Goal: Information Seeking & Learning: Learn about a topic

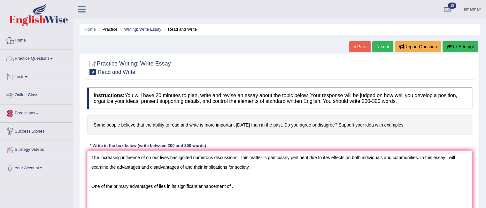
click at [20, 36] on link "Home" at bounding box center [36, 40] width 73 height 16
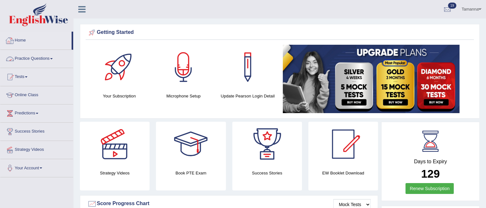
click at [53, 57] on link "Practice Questions" at bounding box center [36, 58] width 73 height 16
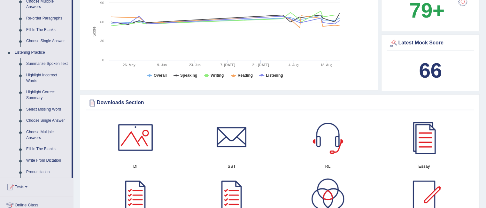
scroll to position [233, 0]
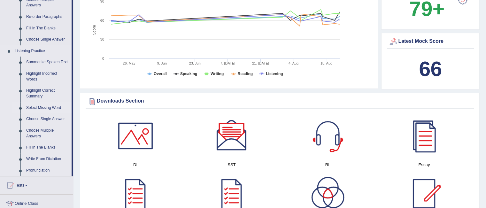
click at [50, 108] on link "Select Missing Word" at bounding box center [47, 108] width 48 height 12
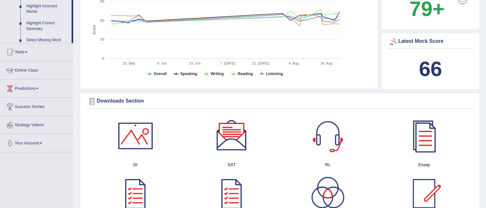
scroll to position [208, 0]
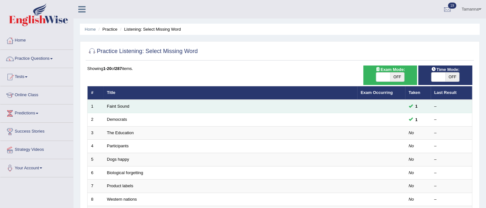
click at [126, 102] on td "Faint Sound" at bounding box center [231, 106] width 254 height 13
click at [122, 105] on link "Faint Sound" at bounding box center [118, 106] width 22 height 5
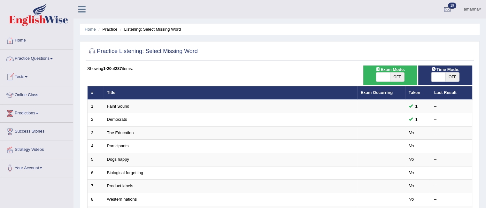
click at [52, 52] on link "Practice Questions" at bounding box center [36, 58] width 73 height 16
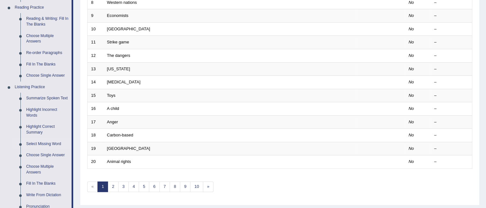
scroll to position [200, 0]
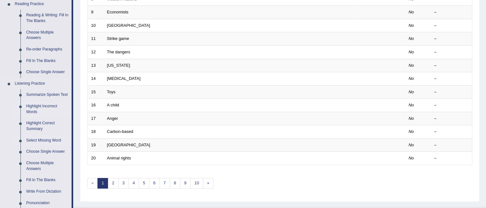
click at [42, 104] on link "Highlight Incorrect Words" at bounding box center [47, 109] width 48 height 17
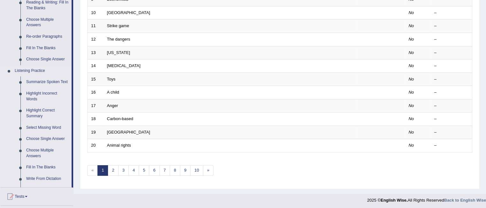
scroll to position [272, 0]
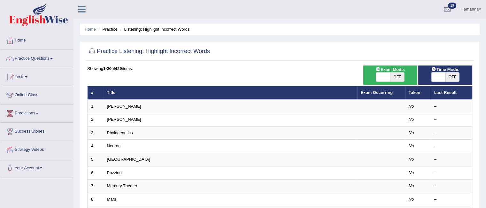
click at [42, 105] on link "Predictions" at bounding box center [36, 113] width 73 height 16
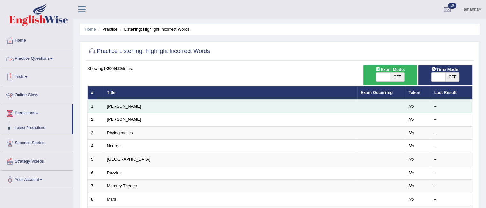
click at [109, 105] on link "[PERSON_NAME]" at bounding box center [124, 106] width 34 height 5
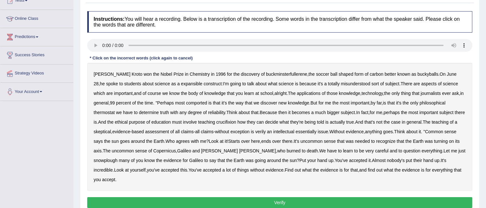
scroll to position [79, 0]
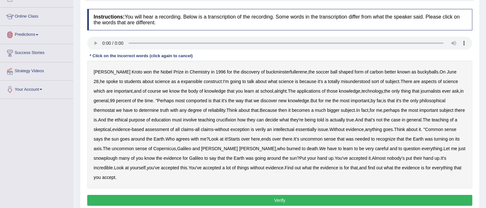
click at [181, 80] on b "expansible" at bounding box center [191, 81] width 21 height 5
click at [196, 100] on b "comported" at bounding box center [196, 100] width 21 height 5
click at [110, 108] on b "thermostat" at bounding box center [104, 110] width 21 height 5
click at [236, 117] on b "crucifixion" at bounding box center [226, 119] width 20 height 5
click at [364, 129] on b "evidence" at bounding box center [355, 129] width 18 height 5
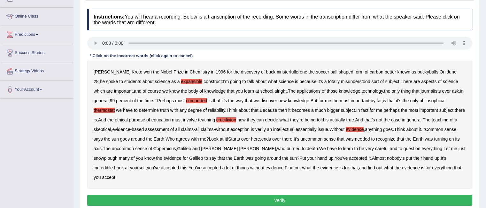
click at [364, 129] on b "evidence" at bounding box center [355, 129] width 18 height 5
click at [102, 159] on b "snowplough" at bounding box center [106, 158] width 24 height 5
click at [331, 195] on button "Verify" at bounding box center [279, 200] width 385 height 11
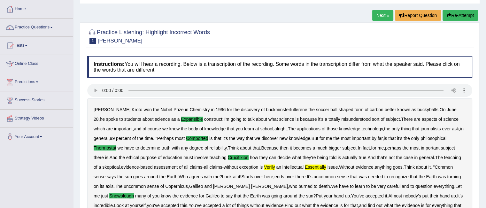
scroll to position [0, 0]
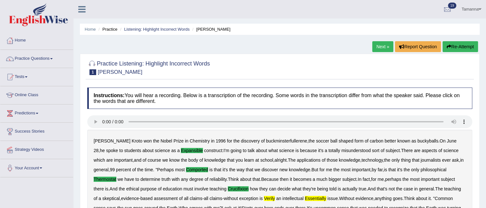
click at [380, 46] on link "Next »" at bounding box center [382, 46] width 21 height 11
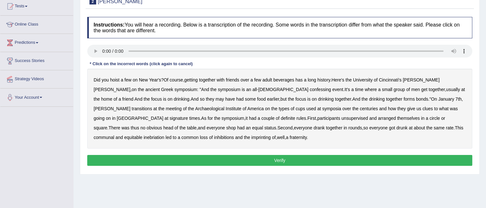
scroll to position [75, 0]
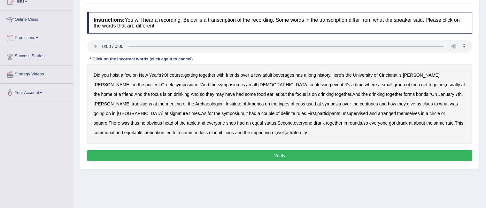
click at [310, 85] on b "confessing" at bounding box center [320, 84] width 21 height 5
click at [188, 111] on b "signature" at bounding box center [179, 113] width 19 height 5
click at [341, 113] on b "unsupervised" at bounding box center [354, 113] width 27 height 5
click at [226, 121] on b "shop" at bounding box center [231, 122] width 10 height 5
click at [252, 131] on b "imprinting" at bounding box center [261, 132] width 19 height 5
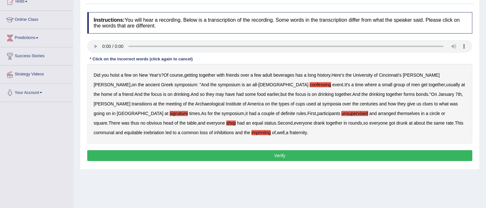
click at [181, 154] on button "Verify" at bounding box center [279, 155] width 385 height 11
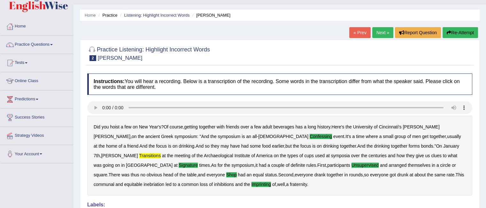
scroll to position [0, 0]
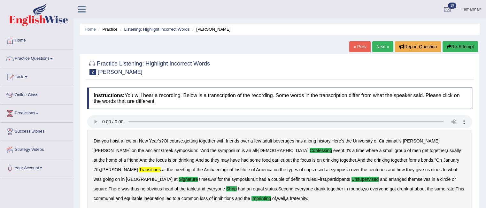
click at [378, 45] on link "Next »" at bounding box center [382, 46] width 21 height 11
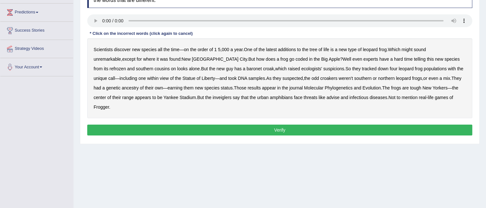
scroll to position [101, 0]
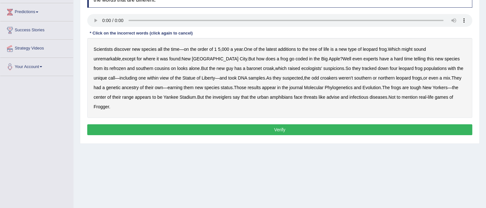
drag, startPoint x: 271, startPoint y: 57, endPoint x: 347, endPoint y: 57, distance: 76.1
click at [347, 57] on div "Scientists discover new species all the time — on the order of 1 5 , 000 a year…" at bounding box center [279, 78] width 385 height 80
click at [296, 58] on b "coded" at bounding box center [302, 58] width 12 height 5
click at [126, 66] on b "refrozen" at bounding box center [118, 68] width 16 height 5
click at [247, 68] on b "baronet" at bounding box center [254, 68] width 15 height 5
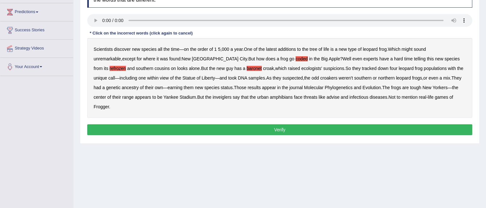
click at [213, 97] on b "inveiglers" at bounding box center [222, 97] width 19 height 5
click at [327, 97] on b "advise" at bounding box center [333, 97] width 13 height 5
click at [413, 124] on button "Verify" at bounding box center [279, 129] width 385 height 11
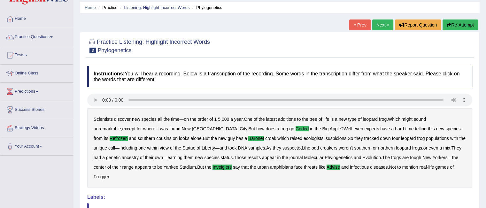
scroll to position [16, 0]
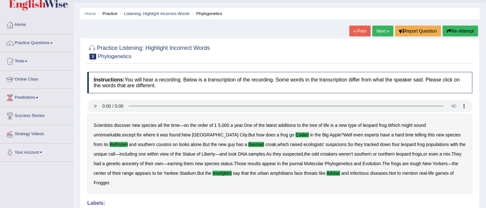
click at [377, 27] on link "Next »" at bounding box center [382, 31] width 21 height 11
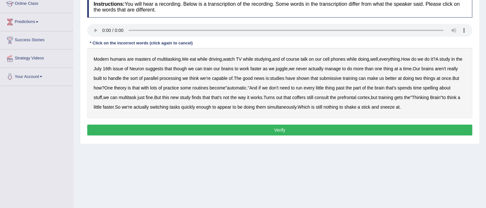
drag, startPoint x: 490, startPoint y: 10, endPoint x: 491, endPoint y: 64, distance: 54.0
click at [486, 64] on html "Toggle navigation Home Practice Questions Speaking Practice Read Aloud Repeat S…" at bounding box center [243, 13] width 486 height 208
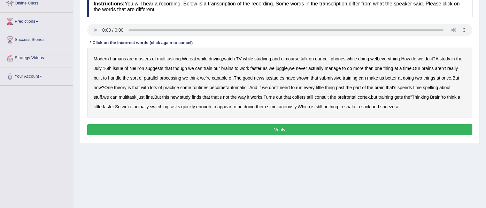
click at [299, 58] on b "course" at bounding box center [292, 58] width 13 height 5
click at [188, 64] on div "Modern humans are masters of multitasking . We eat while driving , watch TV whi…" at bounding box center [279, 83] width 385 height 70
click at [187, 66] on b "though" at bounding box center [180, 68] width 14 height 5
click at [341, 78] on b "submissive" at bounding box center [330, 77] width 22 height 5
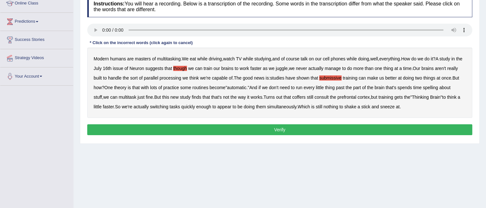
click at [306, 97] on b "coffers" at bounding box center [298, 97] width 13 height 5
click at [438, 86] on b "spelling" at bounding box center [430, 87] width 15 height 5
click at [419, 127] on button "Verify" at bounding box center [279, 129] width 385 height 11
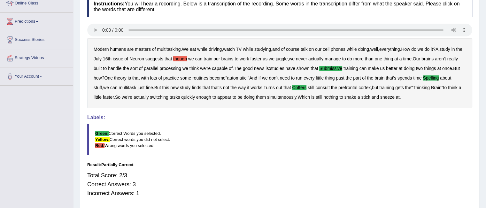
scroll to position [24, 0]
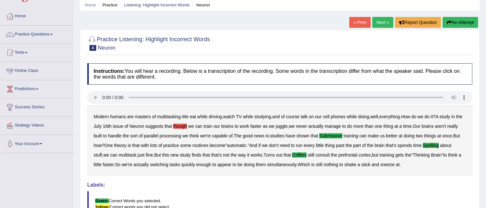
click at [383, 20] on link "Next »" at bounding box center [382, 22] width 21 height 11
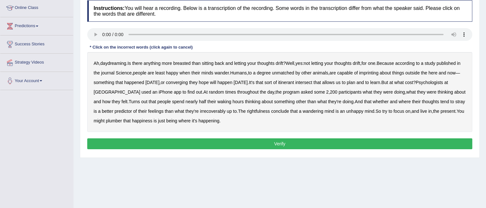
scroll to position [89, 0]
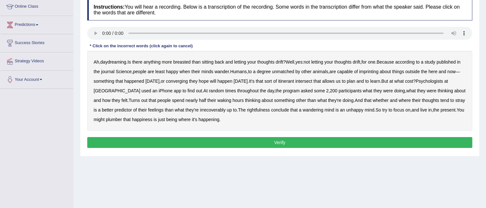
click at [186, 61] on b "breasted" at bounding box center [181, 61] width 17 height 5
click at [376, 69] on b "imprinting" at bounding box center [368, 71] width 19 height 5
click at [188, 79] on b "converging" at bounding box center [177, 81] width 22 height 5
click at [206, 109] on b "irrecoverably" at bounding box center [213, 109] width 26 height 5
click at [250, 107] on b "rightfulness" at bounding box center [258, 109] width 23 height 5
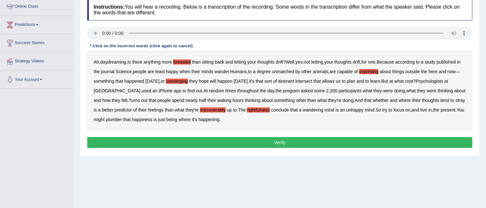
click at [116, 117] on b "plumber" at bounding box center [114, 119] width 16 height 5
click at [140, 139] on button "Verify" at bounding box center [279, 142] width 385 height 11
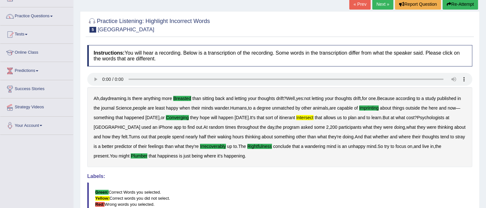
scroll to position [42, 0]
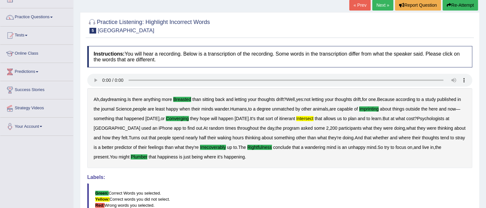
click at [378, 2] on link "Next »" at bounding box center [382, 5] width 21 height 11
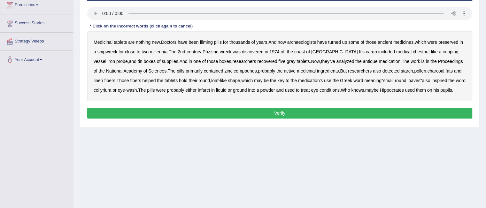
scroll to position [110, 0]
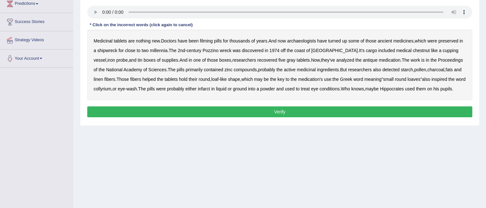
click at [203, 41] on b "filming" at bounding box center [206, 40] width 13 height 5
click at [413, 48] on b "chestnut" at bounding box center [421, 50] width 17 height 5
click at [205, 87] on b "infarct" at bounding box center [204, 88] width 12 height 5
click at [326, 110] on button "Verify" at bounding box center [279, 111] width 385 height 11
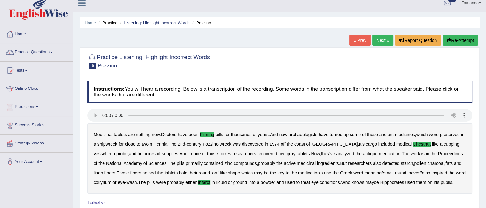
scroll to position [5, 0]
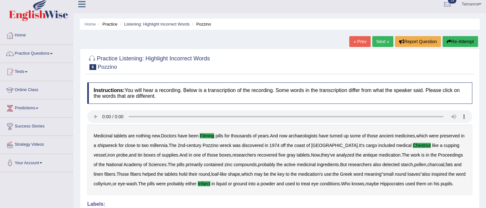
click at [378, 38] on link "Next »" at bounding box center [382, 41] width 21 height 11
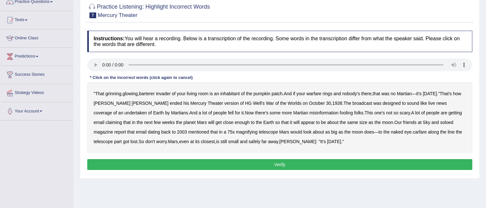
scroll to position [73, 0]
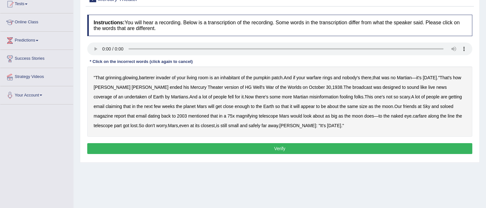
click at [150, 75] on b "barterer" at bounding box center [147, 77] width 16 height 5
click at [320, 75] on b "warfare" at bounding box center [313, 77] width 15 height 5
click at [147, 94] on b "undertaken" at bounding box center [136, 96] width 22 height 5
click at [440, 105] on b "soloed" at bounding box center [446, 106] width 13 height 5
click at [413, 114] on b "carfare" at bounding box center [420, 115] width 14 height 5
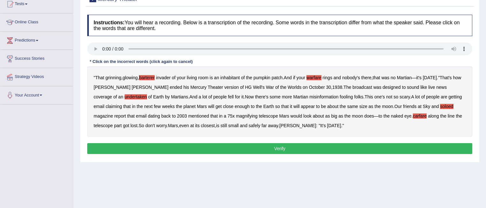
click at [284, 147] on button "Verify" at bounding box center [279, 148] width 385 height 11
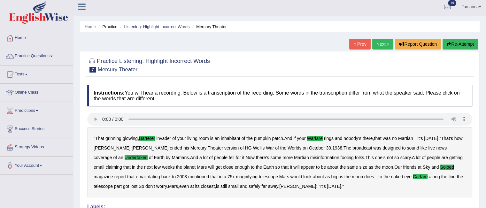
scroll to position [0, 0]
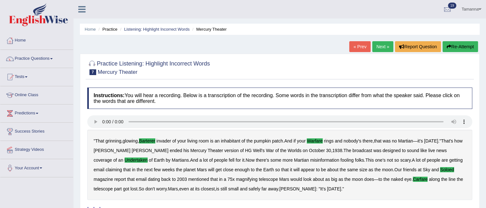
click at [382, 48] on link "Next »" at bounding box center [382, 46] width 21 height 11
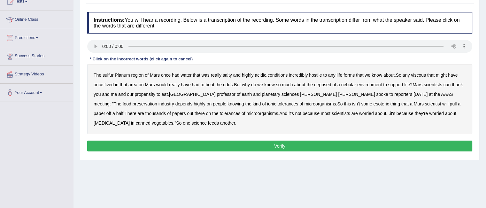
scroll to position [81, 0]
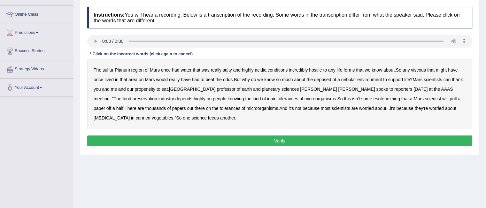
click at [109, 67] on b "sulfur" at bounding box center [108, 69] width 11 height 5
click at [422, 69] on b "viscous" at bounding box center [418, 69] width 15 height 5
click at [320, 79] on b "deposed" at bounding box center [322, 79] width 17 height 5
click at [256, 140] on button "Verify" at bounding box center [279, 141] width 385 height 11
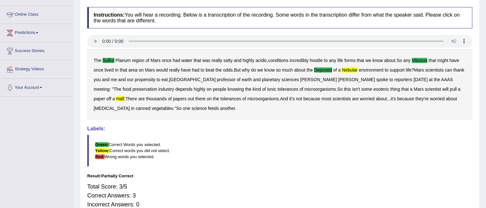
scroll to position [12, 0]
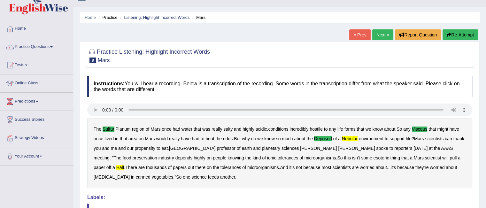
click at [372, 35] on link "Next »" at bounding box center [382, 34] width 21 height 11
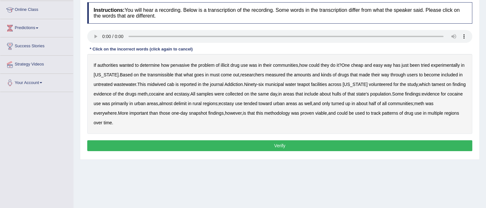
scroll to position [86, 0]
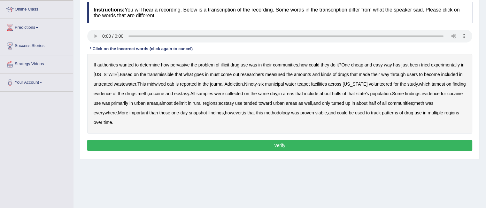
click at [160, 73] on b "transmissible" at bounding box center [160, 74] width 26 height 5
click at [157, 82] on b "midwived" at bounding box center [156, 83] width 19 height 5
click at [432, 84] on b "tamest" at bounding box center [438, 83] width 13 height 5
click at [341, 94] on b "hulls" at bounding box center [336, 93] width 9 height 5
click at [187, 101] on b "delimit" at bounding box center [180, 103] width 13 height 5
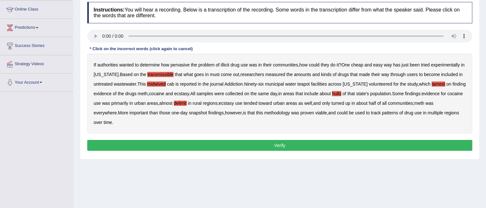
click at [329, 148] on button "Verify" at bounding box center [279, 145] width 385 height 11
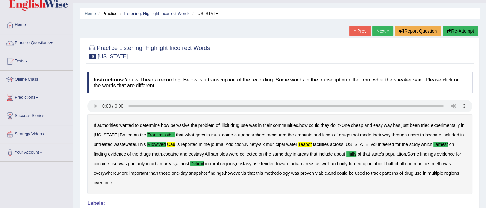
scroll to position [14, 0]
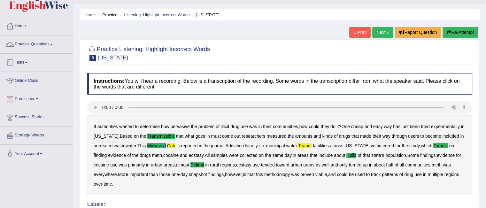
click at [52, 44] on span at bounding box center [51, 44] width 3 height 1
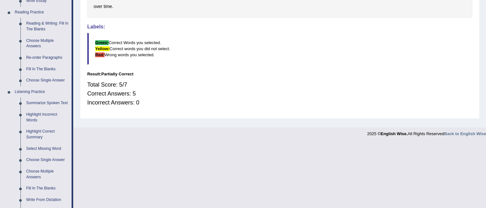
scroll to position [208, 0]
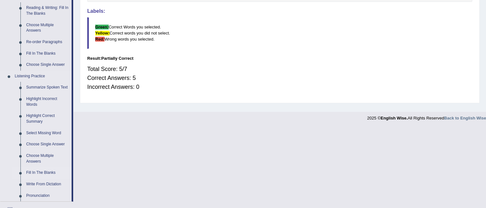
click at [46, 170] on link "Fill In The Blanks" at bounding box center [47, 173] width 48 height 12
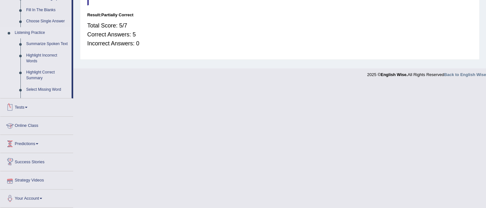
scroll to position [235, 0]
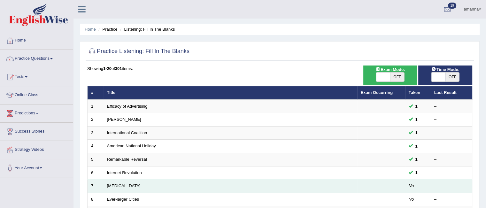
click at [112, 182] on td "[MEDICAL_DATA]" at bounding box center [231, 186] width 254 height 13
click at [112, 185] on link "[MEDICAL_DATA]" at bounding box center [124, 185] width 34 height 5
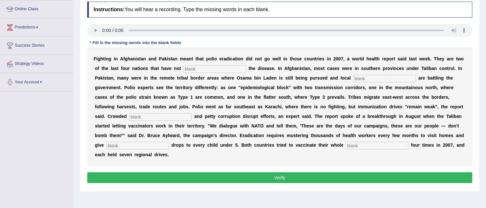
scroll to position [89, 0]
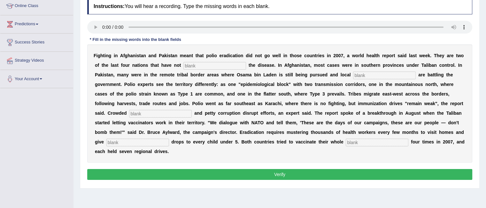
click at [352, 142] on input "text" at bounding box center [377, 143] width 63 height 8
type input "population"
click at [206, 62] on input "text" at bounding box center [214, 66] width 63 height 8
type input "r"
type input "e"
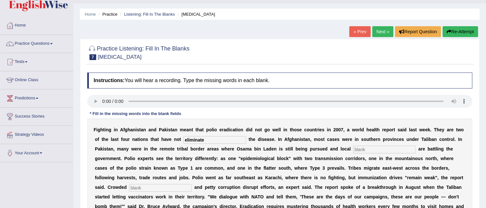
scroll to position [2, 0]
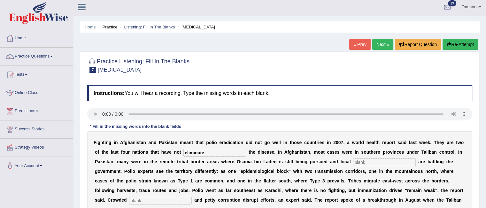
type input "eliminate"
click at [380, 44] on link "Next »" at bounding box center [382, 44] width 21 height 11
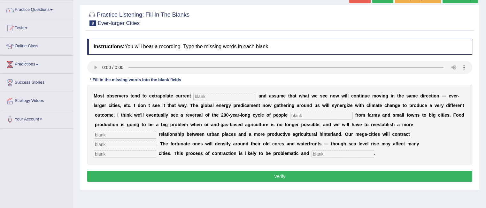
scroll to position [63, 0]
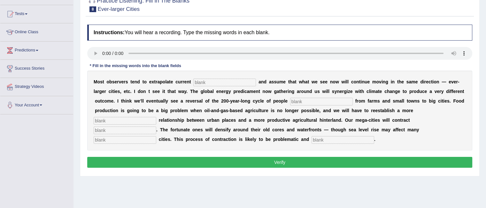
click at [330, 138] on input "text" at bounding box center [343, 140] width 63 height 8
type input "disorderly"
click at [116, 136] on input "text" at bounding box center [125, 140] width 63 height 8
type input "hourber"
click at [203, 81] on input "text" at bounding box center [224, 83] width 63 height 8
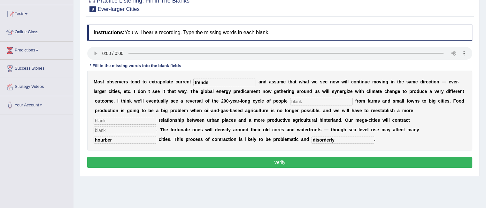
type input "trends"
click at [295, 101] on input "text" at bounding box center [321, 102] width 63 height 8
type input "moving"
click at [134, 120] on input "text" at bounding box center [125, 121] width 63 height 8
type input "meaningful"
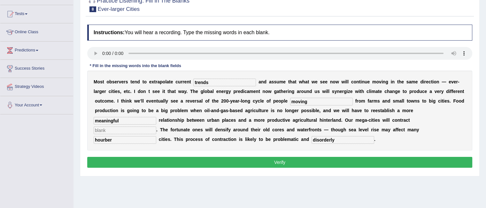
click at [127, 129] on input "text" at bounding box center [125, 131] width 63 height 8
type input "substantially"
click at [155, 161] on button "Verify" at bounding box center [279, 162] width 385 height 11
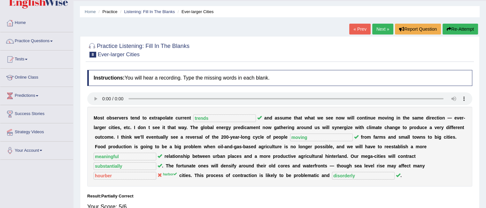
scroll to position [0, 0]
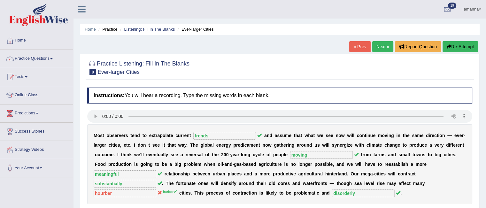
click at [375, 47] on link "Next »" at bounding box center [382, 46] width 21 height 11
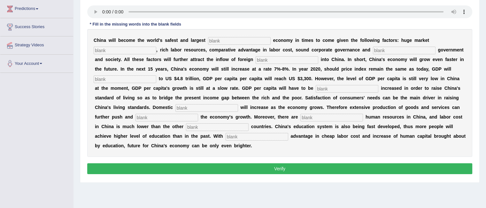
scroll to position [112, 0]
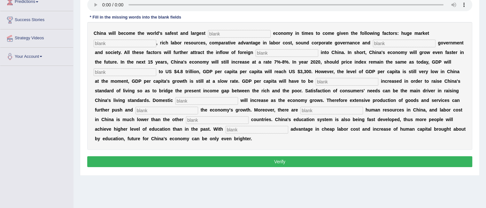
click at [241, 129] on input "text" at bounding box center [257, 130] width 63 height 8
type input "comperative"
click at [213, 31] on input "text" at bounding box center [239, 34] width 63 height 8
type input "investment"
click at [141, 44] on input "text" at bounding box center [125, 44] width 63 height 8
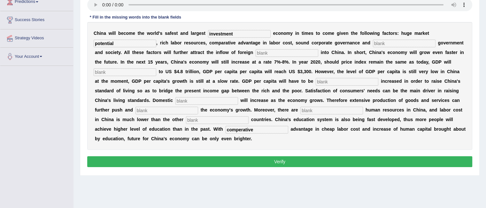
type input "potential"
click at [381, 42] on input "text" at bounding box center [404, 44] width 63 height 8
type input "stable"
click at [270, 53] on input "text" at bounding box center [287, 53] width 63 height 8
type input "capital"
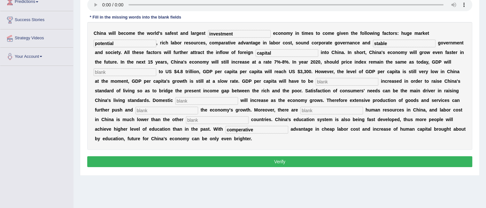
click at [115, 70] on input "text" at bounding box center [125, 72] width 63 height 8
type input "amount"
click at [322, 81] on input "text" at bounding box center [347, 82] width 63 height 8
type input "further"
click at [189, 101] on input "text" at bounding box center [206, 101] width 63 height 8
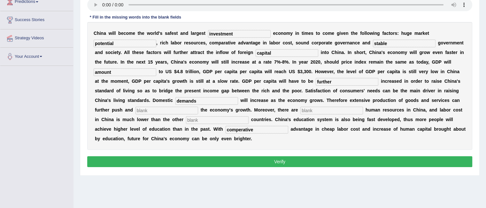
type input "demands"
click at [162, 108] on input "text" at bounding box center [167, 111] width 63 height 8
type input "sustain"
click at [304, 107] on input "text" at bounding box center [331, 111] width 63 height 8
type input "aboundant"
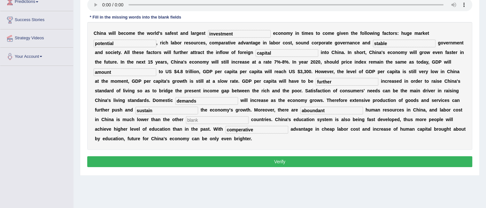
click at [210, 119] on input "text" at bounding box center [217, 120] width 63 height 8
type input "industrias"
click at [273, 165] on button "Verify" at bounding box center [279, 161] width 385 height 11
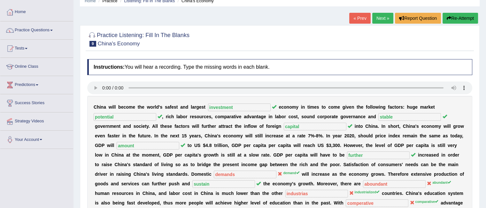
scroll to position [27, 0]
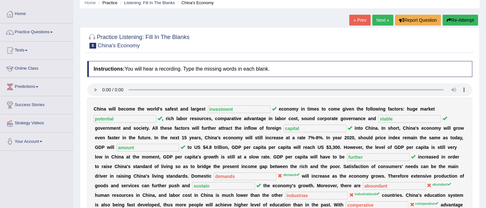
click at [377, 18] on link "Next »" at bounding box center [382, 20] width 21 height 11
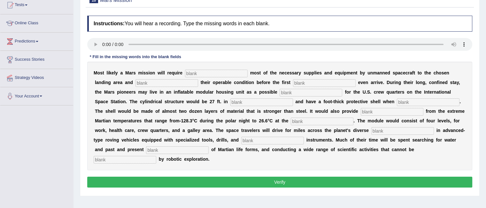
scroll to position [78, 0]
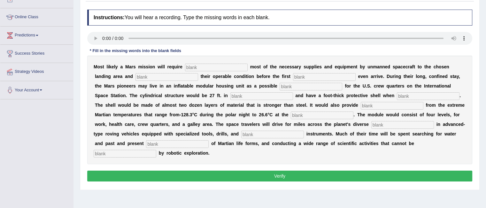
click at [109, 150] on input "text" at bounding box center [125, 154] width 63 height 8
type input "accomplished"
click at [198, 65] on input "text" at bounding box center [216, 68] width 63 height 8
type input "transforming"
click at [436, 58] on div "M o s t l i k e l y a M a r s m i s s i o n w i l l r e q u i r e transforming …" at bounding box center [279, 110] width 385 height 109
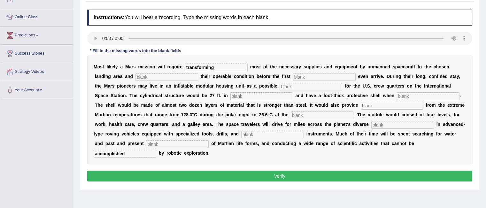
click at [158, 75] on input "text" at bounding box center [167, 77] width 63 height 8
type input "confirming"
click at [306, 74] on input "text" at bounding box center [324, 77] width 63 height 8
type input "astronot"
click at [293, 85] on input "text" at bounding box center [311, 87] width 63 height 8
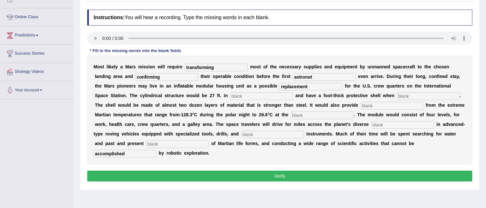
type input "replacement"
click at [255, 97] on input "text" at bounding box center [261, 96] width 63 height 8
type input "diametre"
click at [418, 93] on input "text" at bounding box center [428, 96] width 63 height 8
type input "inflated"
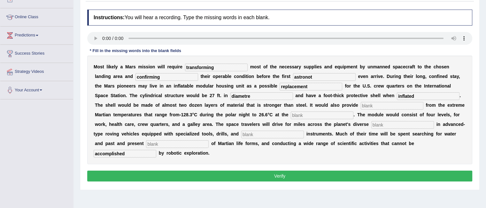
click at [369, 102] on input "text" at bounding box center [392, 106] width 63 height 8
type input "insolution"
click at [295, 113] on input "text" at bounding box center [322, 116] width 63 height 8
type input "equder"
click at [375, 123] on input "text" at bounding box center [402, 125] width 63 height 8
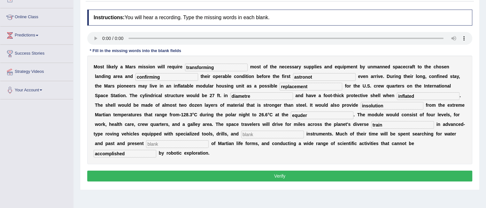
type input "train"
click at [248, 132] on input "text" at bounding box center [272, 135] width 63 height 8
type input "anylitical"
click at [190, 143] on input "text" at bounding box center [177, 144] width 63 height 8
type input "evidence"
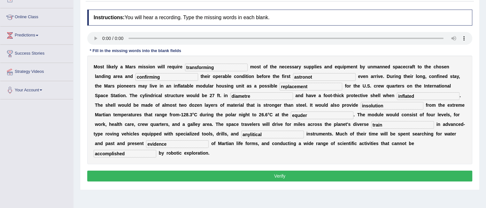
click at [267, 131] on input "anylitical" at bounding box center [272, 135] width 63 height 8
click at [290, 169] on div "Instructions: You will hear a recording. Type the missing words in each blank. …" at bounding box center [280, 96] width 388 height 180
click at [290, 173] on button "Verify" at bounding box center [279, 176] width 385 height 11
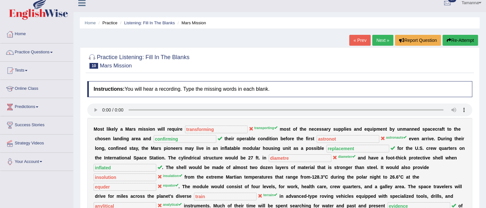
scroll to position [0, 0]
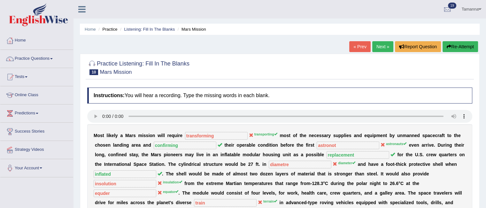
click at [380, 46] on link "Next »" at bounding box center [382, 46] width 21 height 11
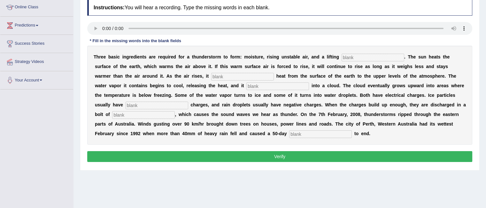
scroll to position [71, 0]
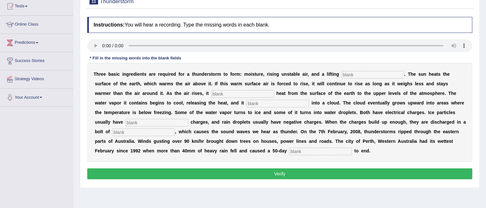
click at [293, 149] on input "text" at bounding box center [320, 152] width 63 height 8
type input "drought"
click at [351, 74] on input "text" at bounding box center [373, 75] width 63 height 8
type input "macanism"
click at [221, 92] on input "text" at bounding box center [242, 94] width 63 height 8
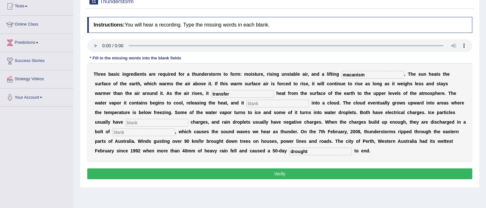
type input "transfer"
click at [273, 100] on input "text" at bounding box center [277, 104] width 63 height 8
type input "condesces"
click at [128, 121] on input "text" at bounding box center [157, 123] width 63 height 8
type input "possitive"
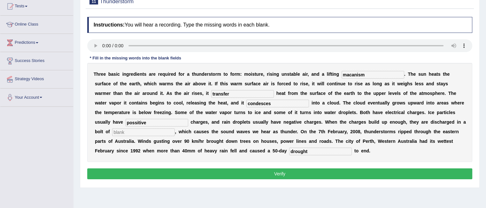
click at [119, 130] on input "text" at bounding box center [143, 132] width 63 height 8
type input "lightining"
click at [284, 172] on button "Verify" at bounding box center [279, 173] width 385 height 11
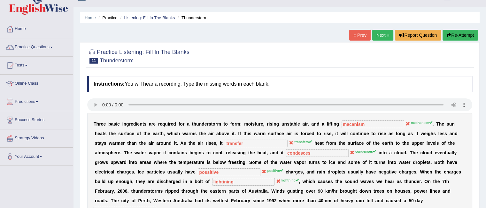
scroll to position [8, 0]
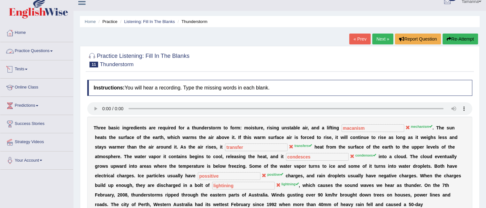
click at [51, 50] on link "Practice Questions" at bounding box center [36, 50] width 73 height 16
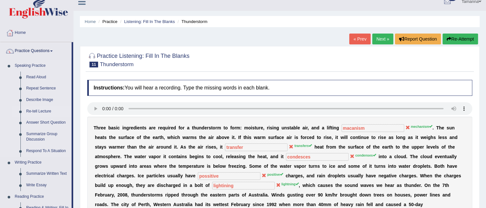
click at [42, 113] on link "Re-tell Lecture" at bounding box center [47, 112] width 48 height 12
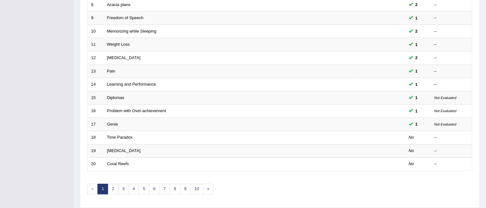
scroll to position [197, 0]
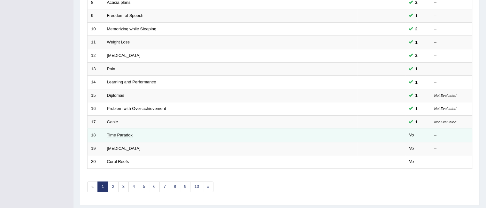
click at [124, 136] on link "Time Paradox" at bounding box center [120, 135] width 26 height 5
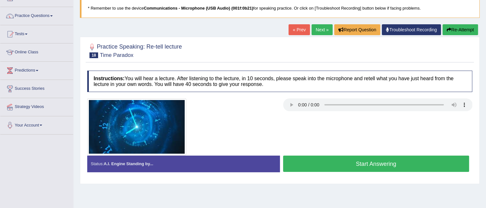
scroll to position [41, 0]
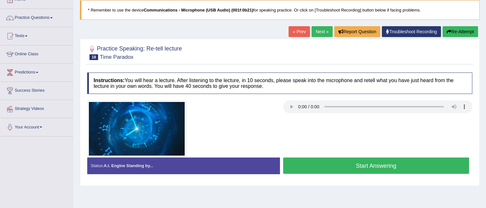
click at [318, 28] on link "Next »" at bounding box center [322, 31] width 21 height 11
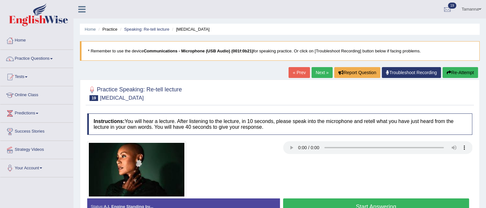
click at [324, 70] on link "Next »" at bounding box center [322, 72] width 21 height 11
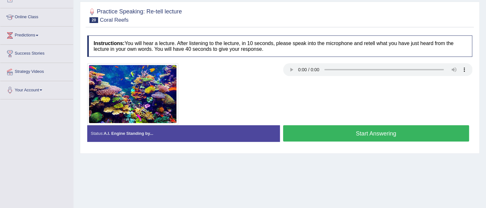
scroll to position [75, 0]
